Goal: Book appointment/travel/reservation

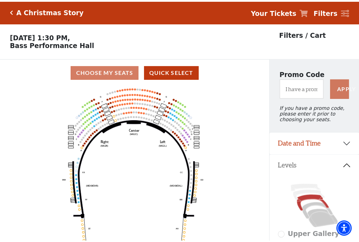
scroll to position [33, 0]
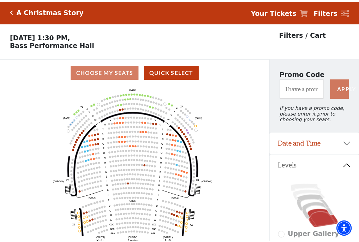
scroll to position [33, 0]
